Goal: Task Accomplishment & Management: Manage account settings

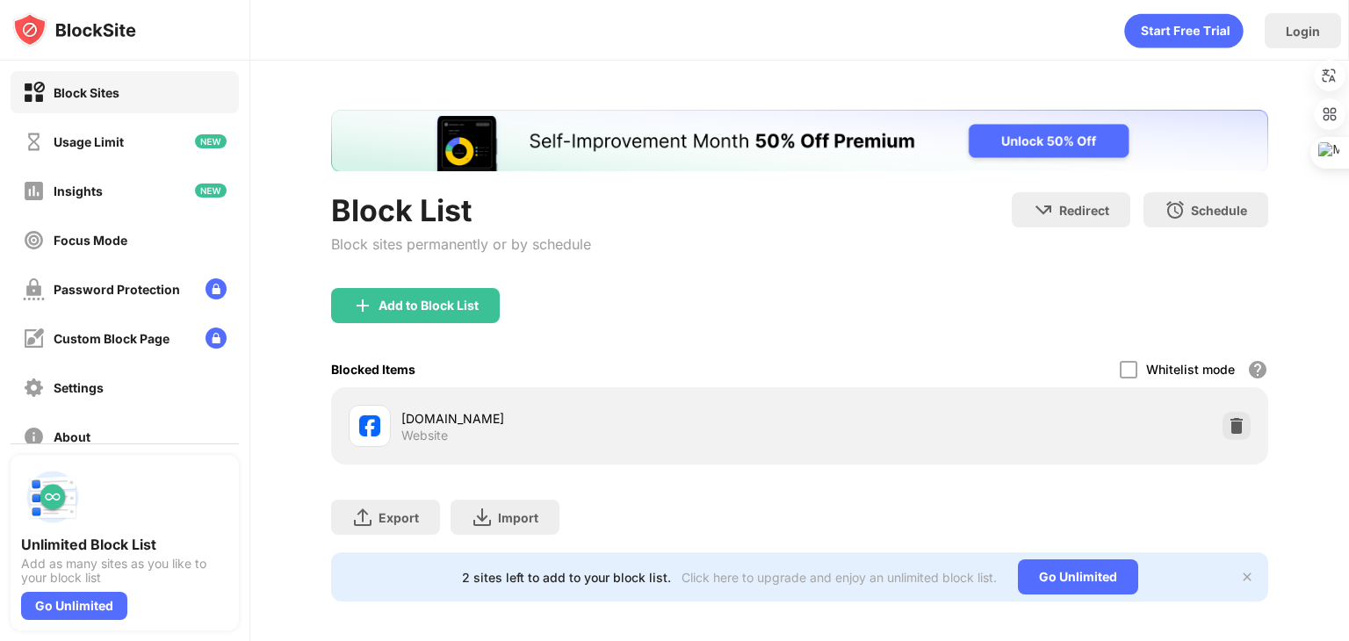
click at [1240, 572] on img at bounding box center [1247, 577] width 14 height 14
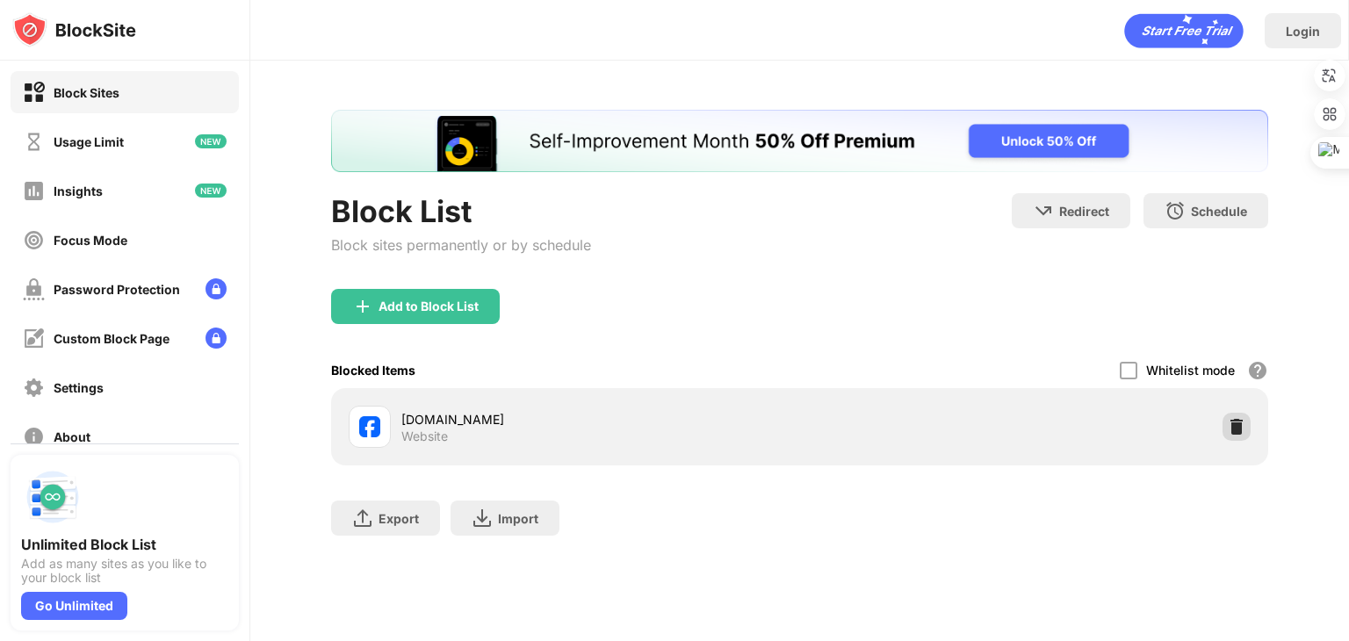
click at [1237, 424] on img at bounding box center [1236, 427] width 18 height 18
